Goal: Task Accomplishment & Management: Use online tool/utility

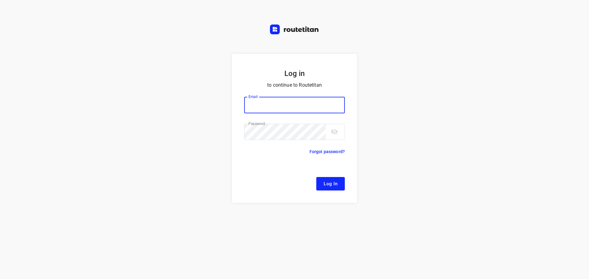
type input "[EMAIL_ADDRESS][DOMAIN_NAME]"
click at [322, 182] on button "Log In" at bounding box center [330, 183] width 29 height 13
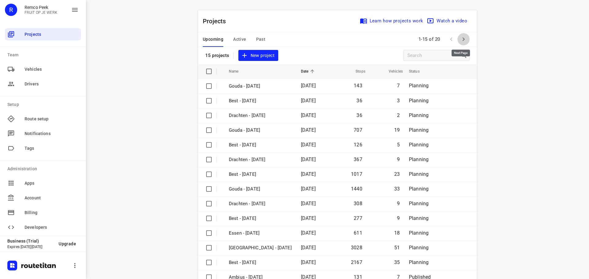
click at [460, 39] on icon "button" at bounding box center [463, 39] width 7 height 7
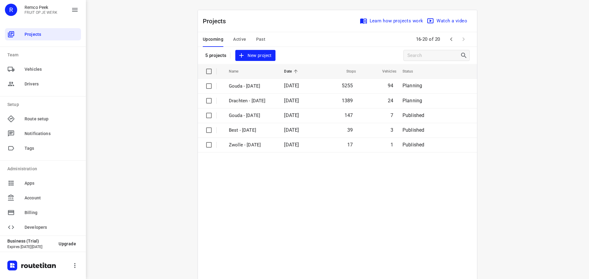
click at [448, 40] on icon "button" at bounding box center [450, 39] width 7 height 7
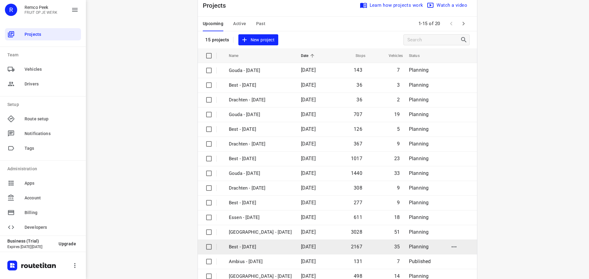
scroll to position [31, 0]
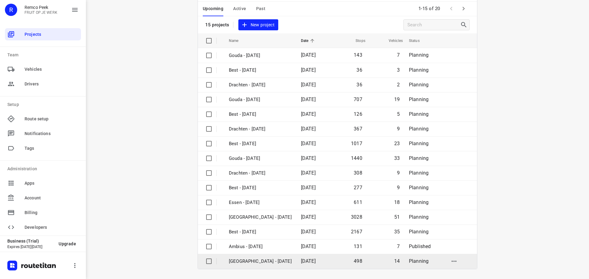
click at [252, 261] on p "[GEOGRAPHIC_DATA] - [DATE]" at bounding box center [260, 261] width 63 height 7
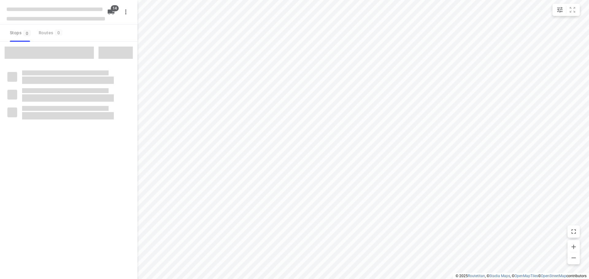
checkbox input "true"
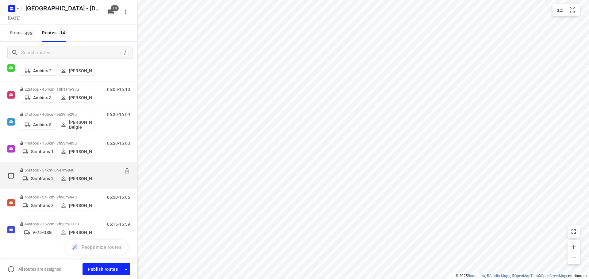
scroll to position [220, 0]
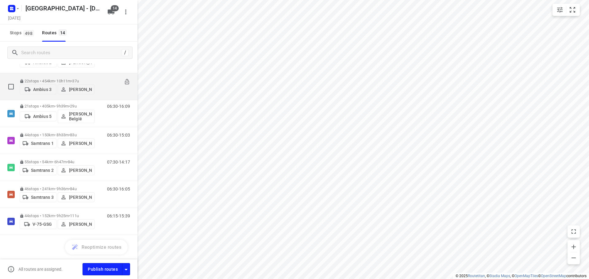
click at [58, 76] on div "22 stops • 454km • 10h11m • 37u Ambius 3 Bart Denbeir" at bounding box center [57, 87] width 75 height 22
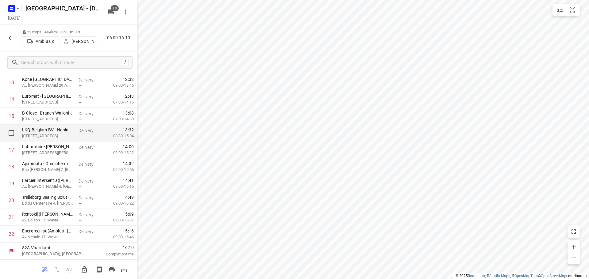
scroll to position [202, 0]
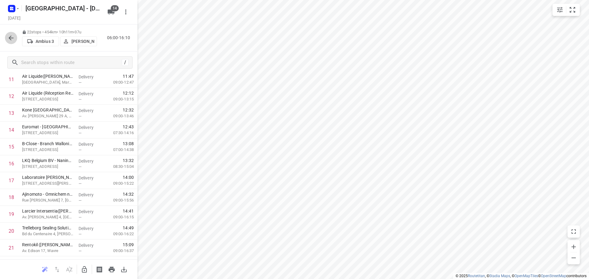
click at [12, 38] on icon "button" at bounding box center [11, 38] width 5 height 5
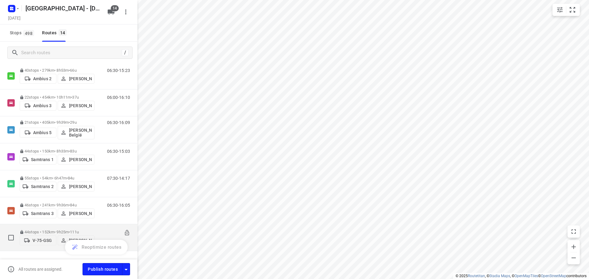
scroll to position [220, 0]
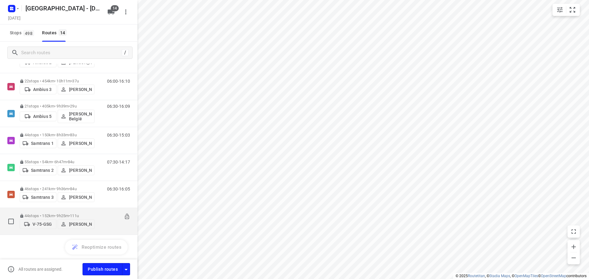
click at [58, 214] on p "44 stops • 152km • 9h25m • 111u" at bounding box center [57, 216] width 75 height 5
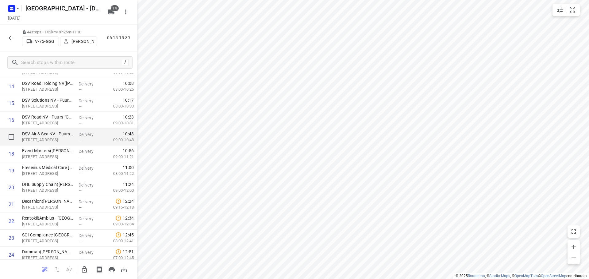
scroll to position [215, 0]
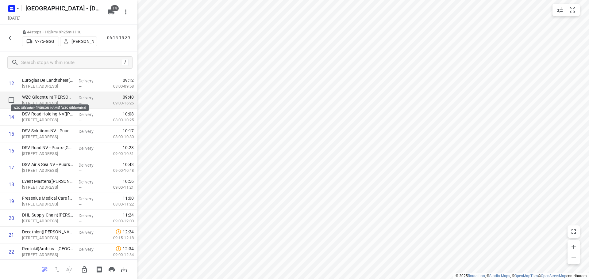
click at [39, 97] on p "WZC Gildentuin([PERSON_NAME] (WZC Gildentuin))" at bounding box center [48, 97] width 52 height 6
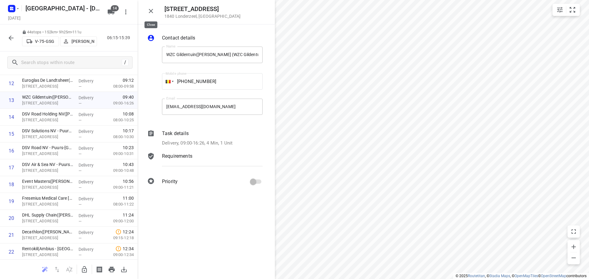
click at [151, 10] on icon "button" at bounding box center [151, 11] width 4 height 4
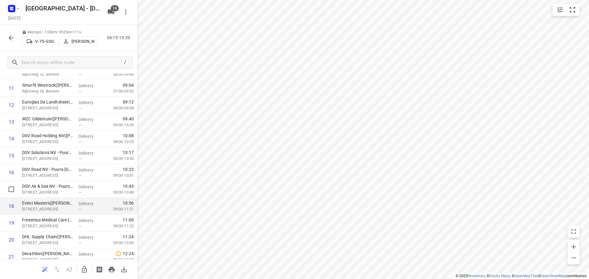
scroll to position [184, 0]
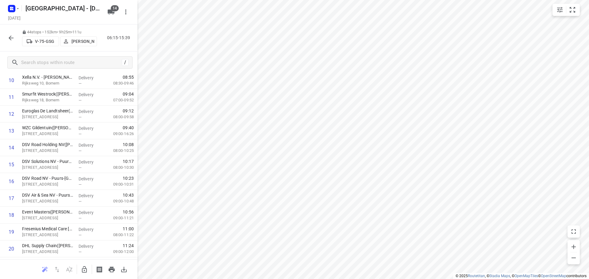
click at [10, 38] on icon "button" at bounding box center [10, 37] width 7 height 7
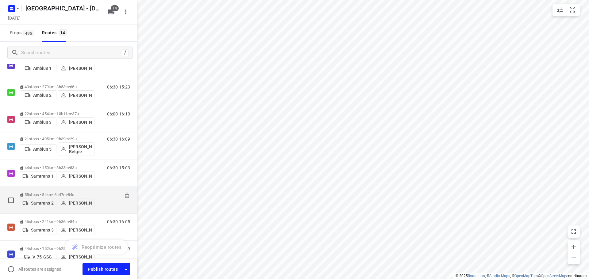
scroll to position [220, 0]
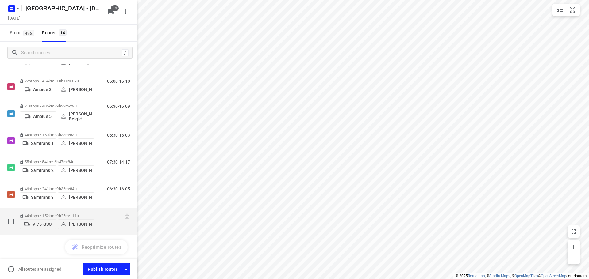
click at [37, 214] on p "44 stops • 152km • 9h25m • 111u" at bounding box center [57, 216] width 75 height 5
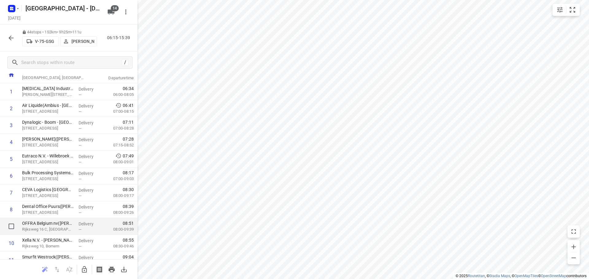
scroll to position [0, 0]
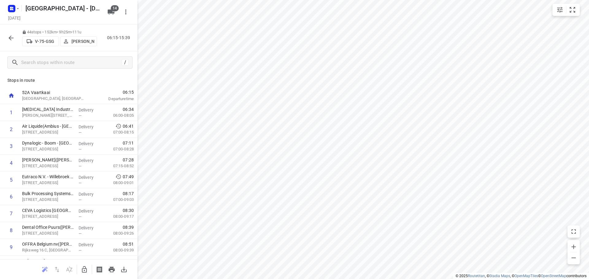
click at [8, 40] on icon "button" at bounding box center [10, 37] width 7 height 7
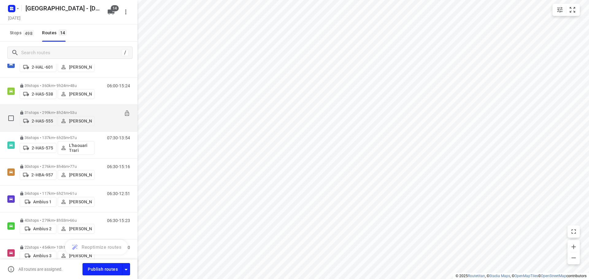
scroll to position [61, 0]
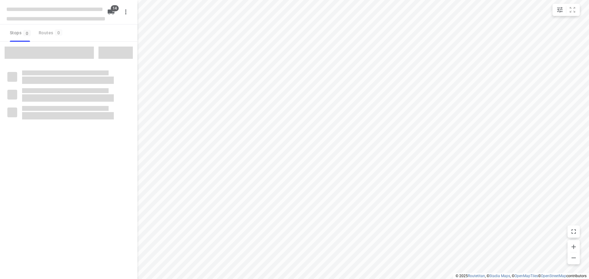
checkbox input "true"
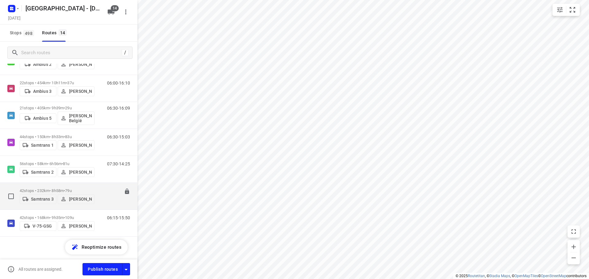
scroll to position [220, 0]
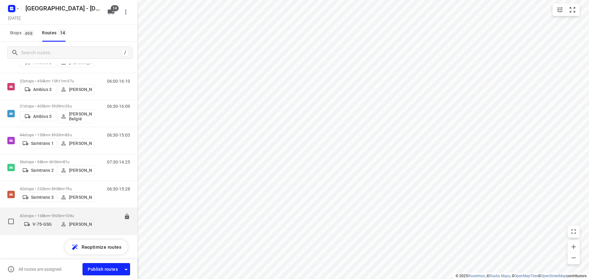
click at [48, 214] on p "42 stops • 168km • 9h35m • 109u" at bounding box center [57, 216] width 75 height 5
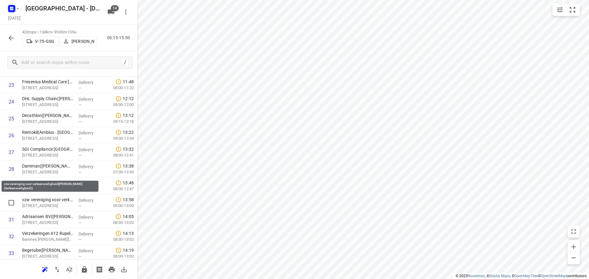
scroll to position [570, 0]
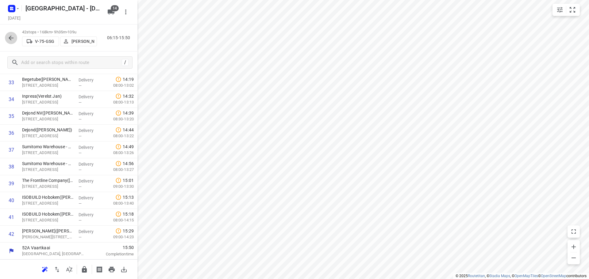
click at [10, 36] on icon "button" at bounding box center [10, 37] width 7 height 7
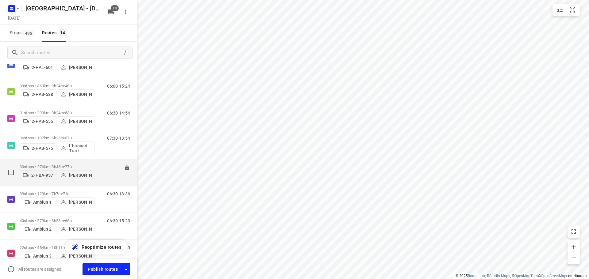
scroll to position [123, 0]
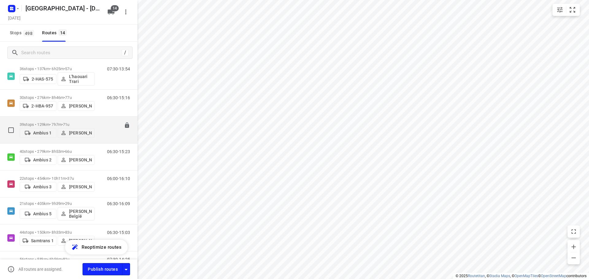
click at [59, 122] on p "39 stops • 129km • 7h7m • 71u" at bounding box center [57, 124] width 75 height 5
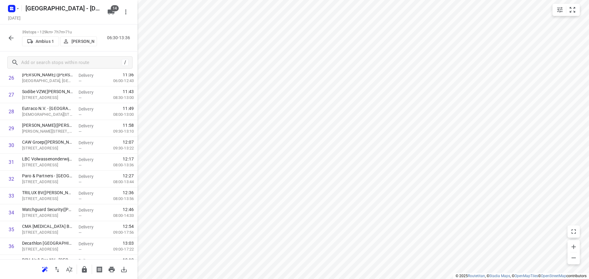
scroll to position [519, 0]
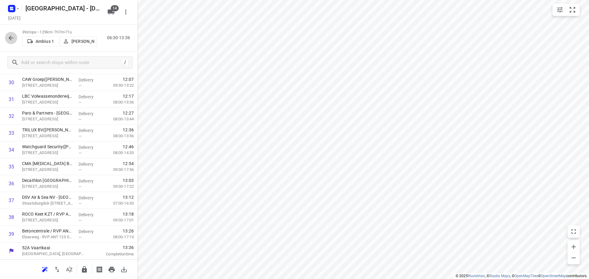
click at [10, 37] on icon "button" at bounding box center [10, 37] width 7 height 7
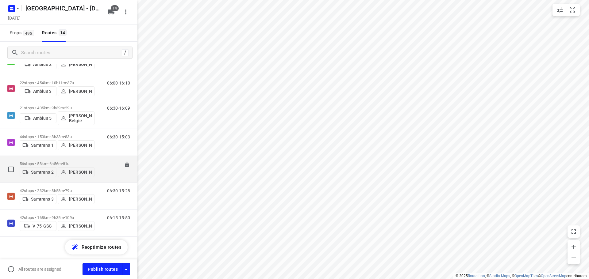
scroll to position [220, 0]
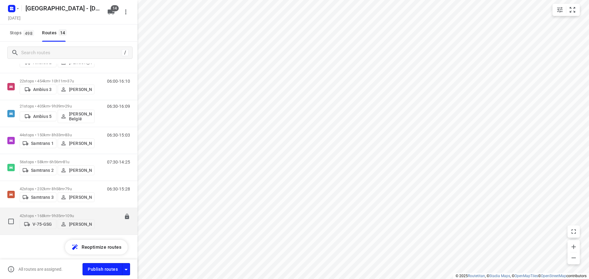
click at [47, 214] on p "42 stops • 168km • 9h35m • 109u" at bounding box center [57, 216] width 75 height 5
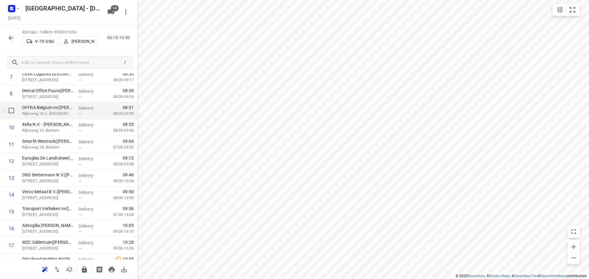
scroll to position [79, 0]
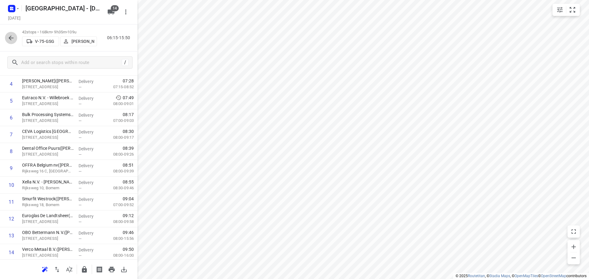
click at [12, 40] on icon "button" at bounding box center [10, 37] width 7 height 7
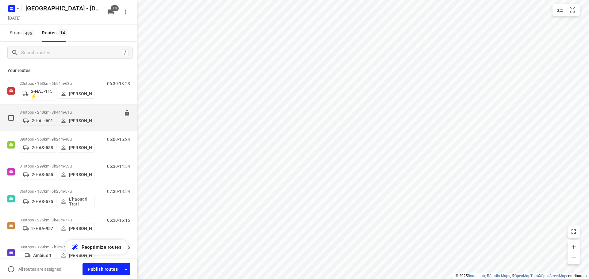
click at [64, 110] on p "34 stops • 243km • 8h44m • 61u" at bounding box center [57, 112] width 75 height 5
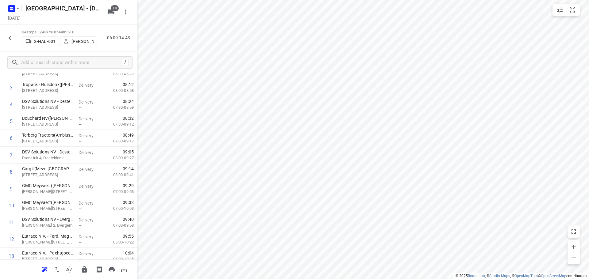
scroll to position [67, 0]
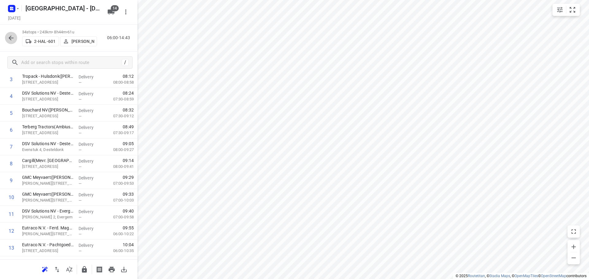
click at [10, 38] on icon "button" at bounding box center [11, 38] width 5 height 5
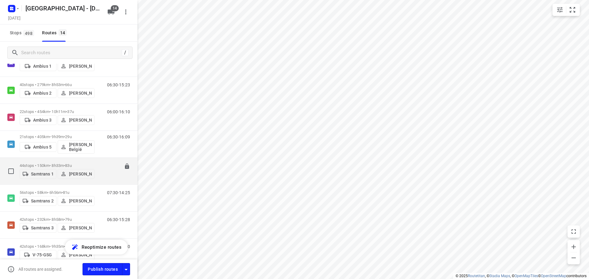
scroll to position [220, 0]
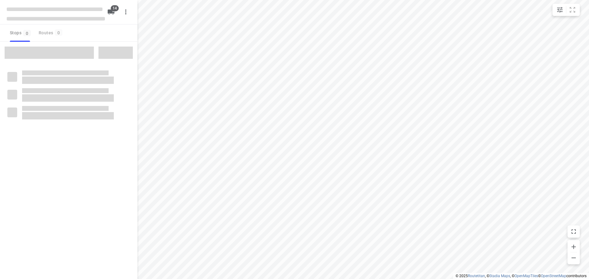
checkbox input "true"
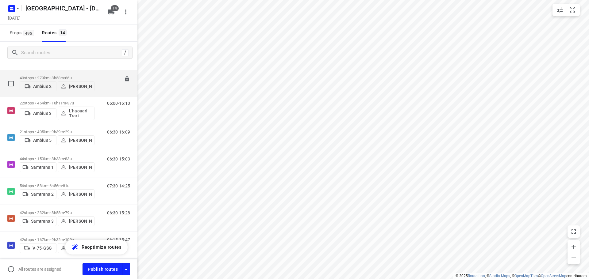
scroll to position [220, 0]
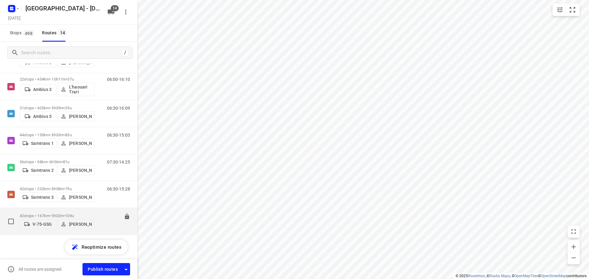
click at [60, 214] on p "42 stops • 167km • 9h32m • 109u" at bounding box center [57, 216] width 75 height 5
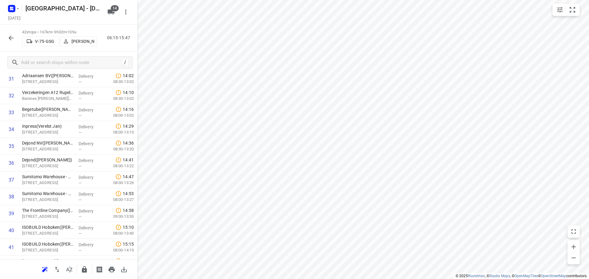
scroll to position [570, 0]
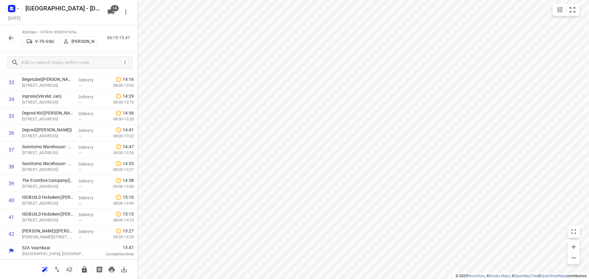
click at [10, 38] on icon "button" at bounding box center [10, 37] width 7 height 7
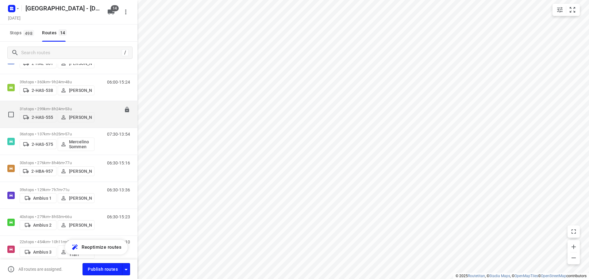
scroll to position [92, 0]
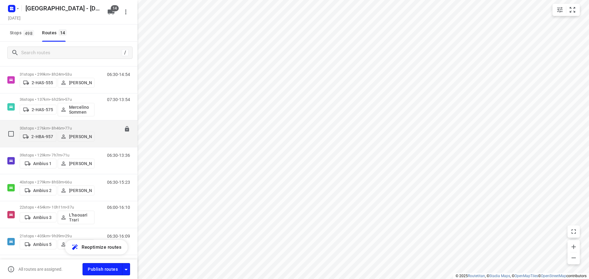
click at [46, 126] on p "30 stops • 276km • 8h46m • 77u" at bounding box center [57, 128] width 75 height 5
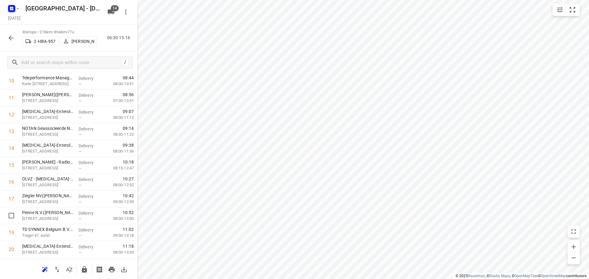
scroll to position [30, 0]
click at [11, 39] on icon "button" at bounding box center [10, 37] width 7 height 7
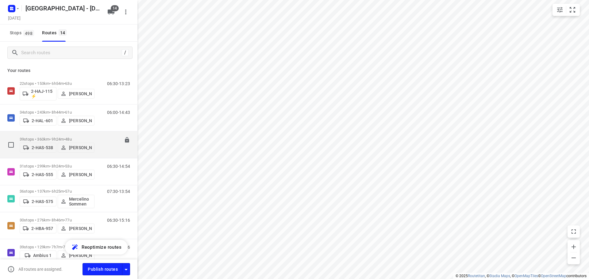
click at [45, 137] on p "39 stops • 360km • 9h24m • 48u" at bounding box center [57, 139] width 75 height 5
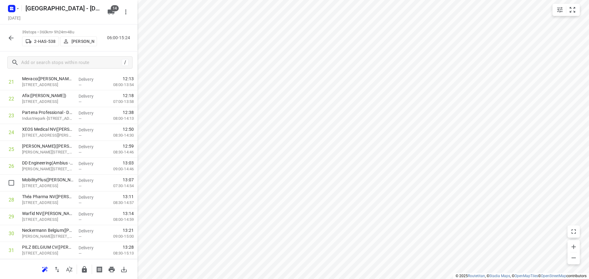
scroll to position [519, 0]
click at [9, 37] on icon "button" at bounding box center [10, 37] width 7 height 7
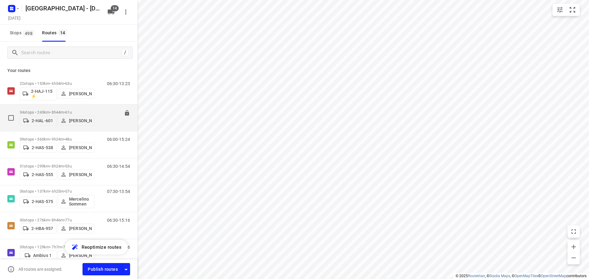
click at [53, 110] on p "34 stops • 243km • 8h44m • 61u" at bounding box center [57, 112] width 75 height 5
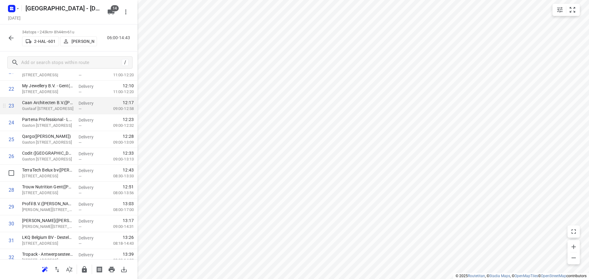
scroll to position [312, 0]
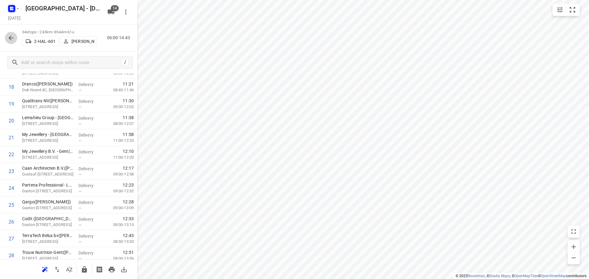
click at [12, 40] on icon "button" at bounding box center [10, 37] width 7 height 7
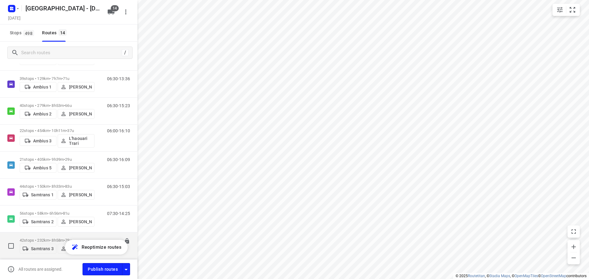
scroll to position [220, 0]
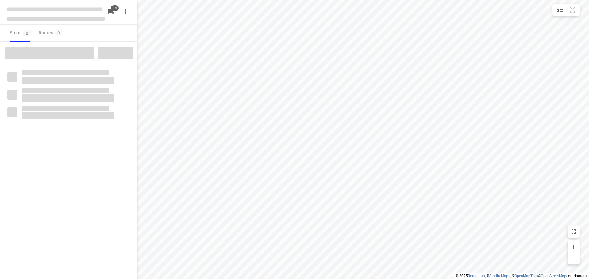
checkbox input "true"
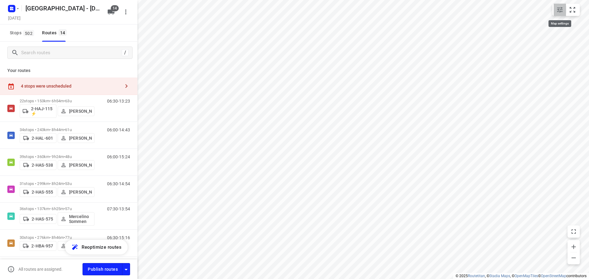
click at [561, 9] on icon "small contained button group" at bounding box center [560, 10] width 6 height 6
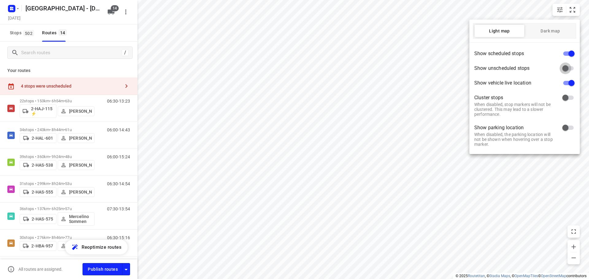
click at [568, 68] on input "checkbox" at bounding box center [565, 69] width 35 height 12
checkbox input "true"
click at [471, 11] on div at bounding box center [294, 139] width 589 height 279
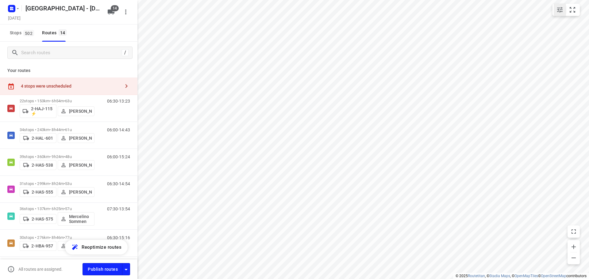
click at [556, 10] on icon "small contained button group" at bounding box center [559, 9] width 7 height 7
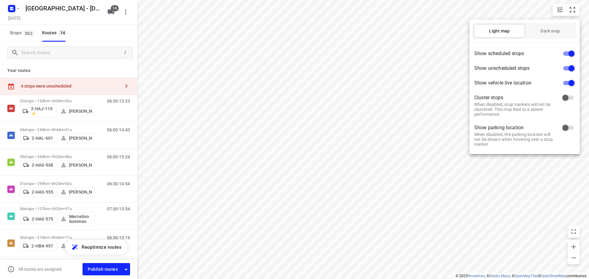
click at [571, 83] on input "checkbox" at bounding box center [571, 83] width 35 height 12
checkbox input "false"
click at [570, 53] on input "checkbox" at bounding box center [571, 54] width 35 height 12
checkbox input "false"
click at [340, 47] on div at bounding box center [294, 139] width 589 height 279
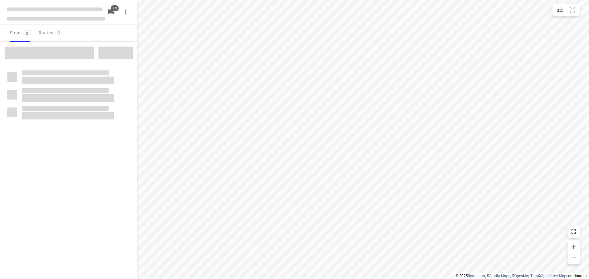
checkbox input "true"
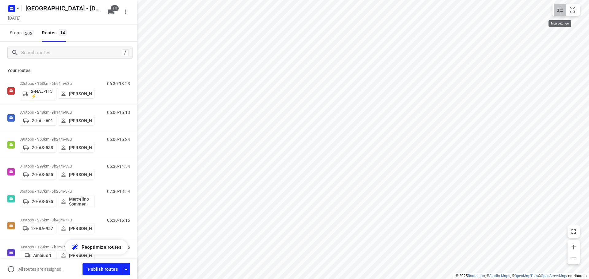
click at [559, 9] on icon "small contained button group" at bounding box center [559, 9] width 7 height 7
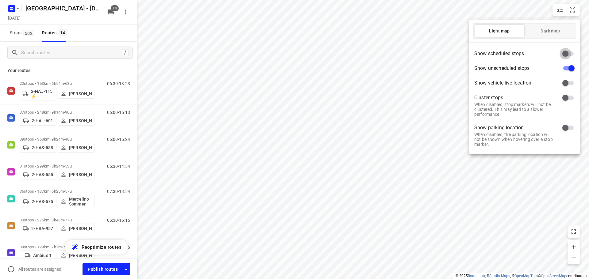
click at [566, 55] on input "checkbox" at bounding box center [565, 54] width 35 height 12
checkbox input "true"
click at [414, 193] on div at bounding box center [294, 139] width 589 height 279
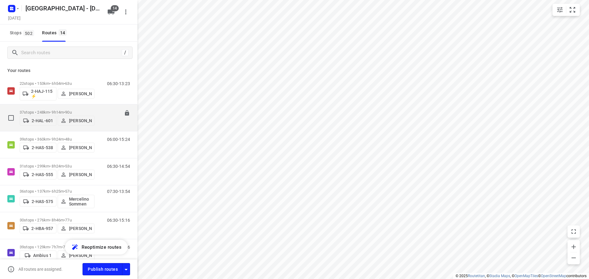
click at [50, 110] on p "37 stops • 248km • 9h14m • 90u" at bounding box center [57, 112] width 75 height 5
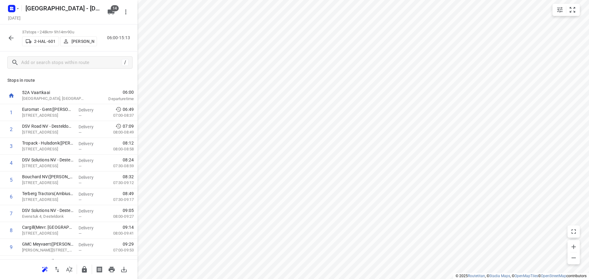
click at [10, 36] on icon "button" at bounding box center [10, 37] width 7 height 7
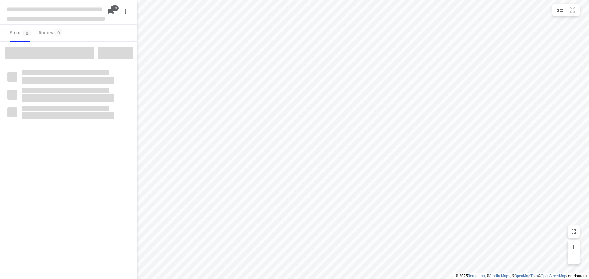
checkbox input "true"
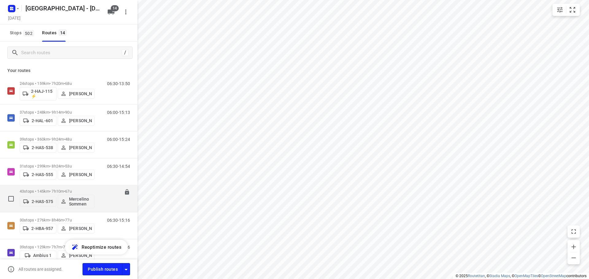
click at [50, 190] on p "43 stops • 145km • 7h10m • 67u" at bounding box center [57, 191] width 75 height 5
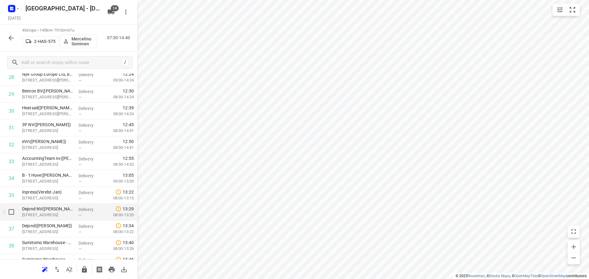
scroll to position [586, 0]
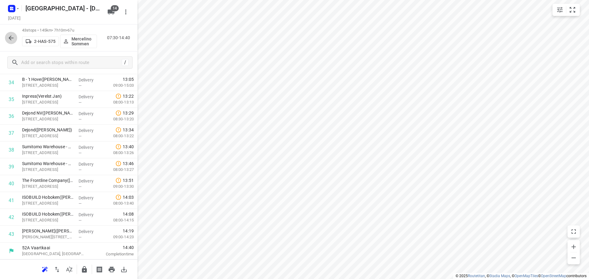
click at [11, 38] on icon "button" at bounding box center [11, 38] width 5 height 5
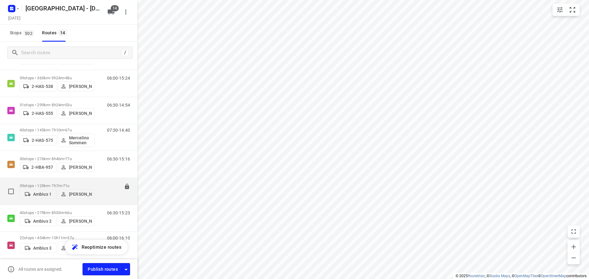
scroll to position [123, 0]
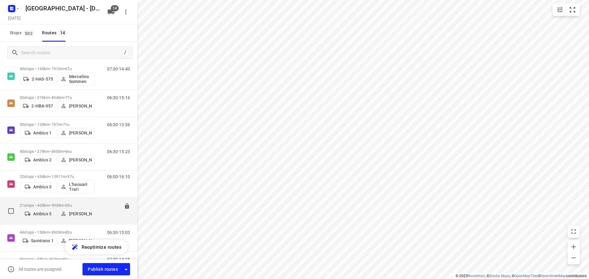
click at [46, 203] on p "21 stops • 405km • 9h39m • 29u" at bounding box center [57, 205] width 75 height 5
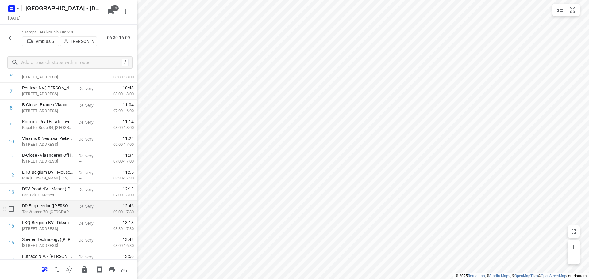
scroll to position [216, 0]
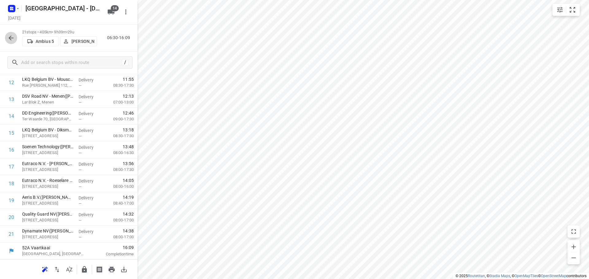
click at [8, 38] on icon "button" at bounding box center [10, 37] width 7 height 7
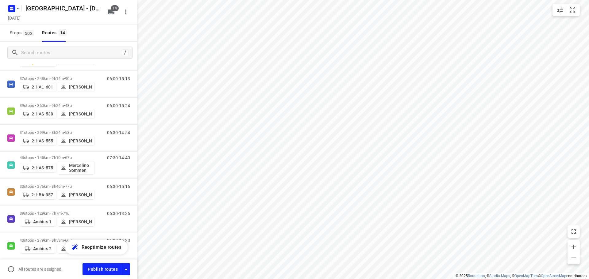
scroll to position [0, 0]
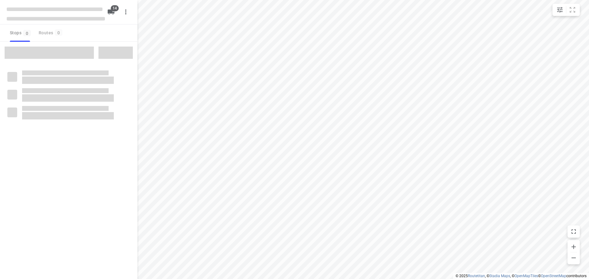
checkbox input "true"
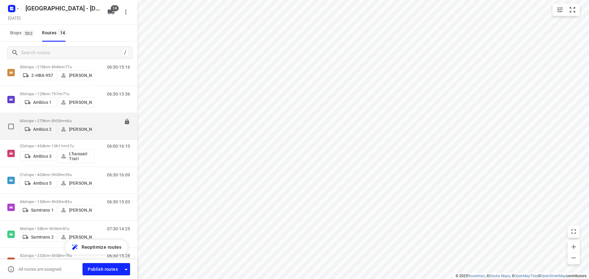
scroll to position [184, 0]
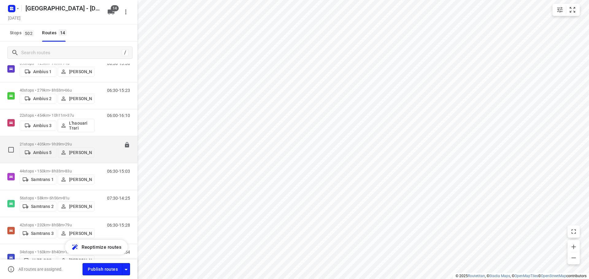
click at [53, 142] on p "21 stops • 405km • 9h39m • 29u" at bounding box center [57, 144] width 75 height 5
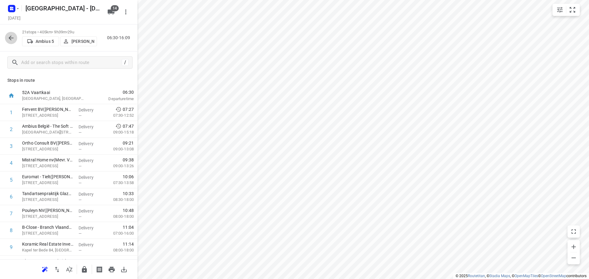
click at [11, 37] on icon "button" at bounding box center [10, 37] width 7 height 7
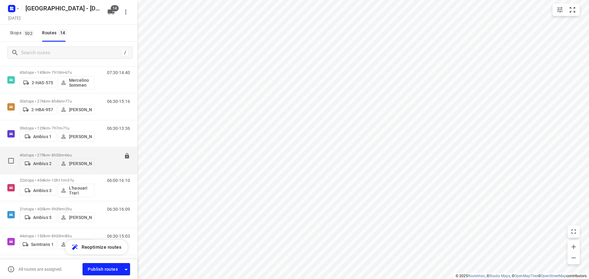
scroll to position [123, 0]
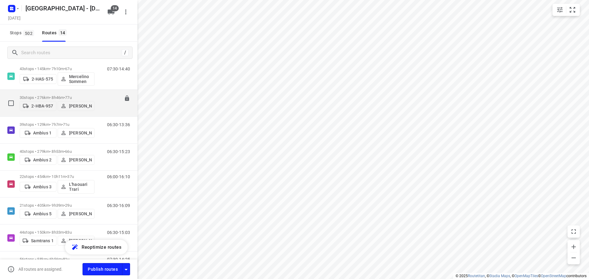
click at [44, 95] on p "30 stops • 276km • 8h46m • 77u" at bounding box center [57, 97] width 75 height 5
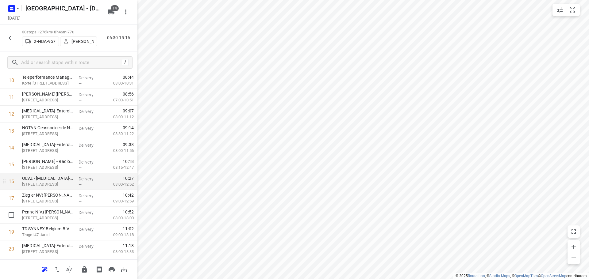
scroll to position [367, 0]
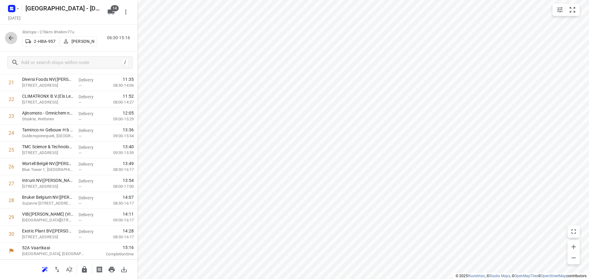
click at [10, 40] on icon "button" at bounding box center [10, 37] width 7 height 7
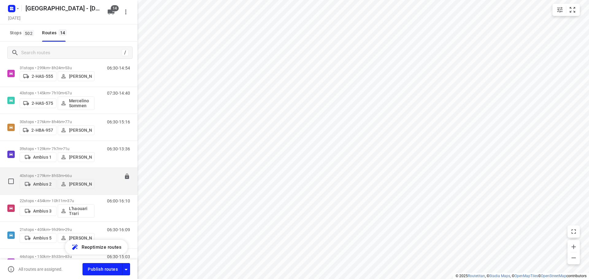
scroll to position [123, 0]
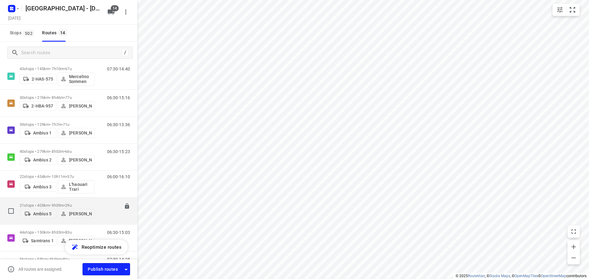
click at [47, 203] on p "21 stops • 405km • 9h39m • 29u" at bounding box center [57, 205] width 75 height 5
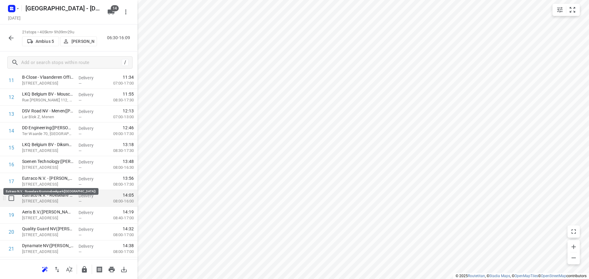
scroll to position [216, 0]
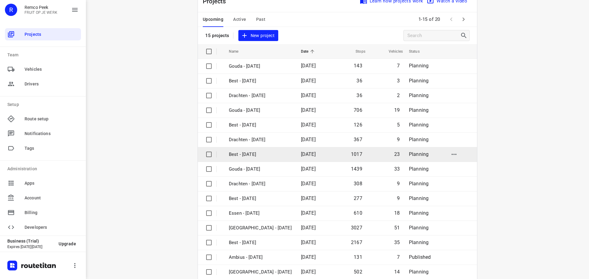
scroll to position [31, 0]
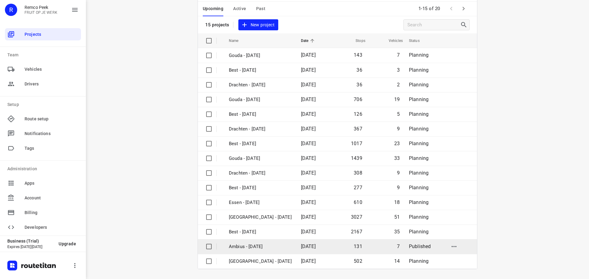
click at [239, 247] on p "Ambius - Monday" at bounding box center [260, 246] width 63 height 7
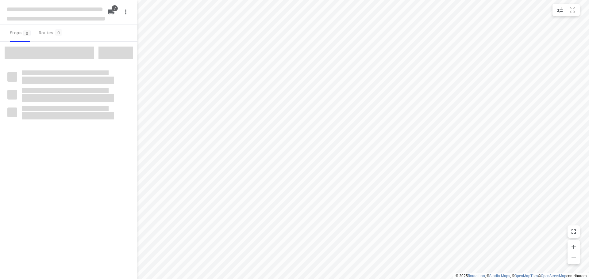
checkbox input "true"
